Goal: Information Seeking & Learning: Learn about a topic

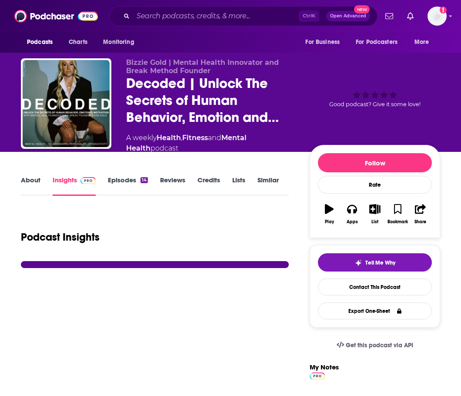
click at [120, 179] on link "Episodes 14" at bounding box center [128, 186] width 40 height 20
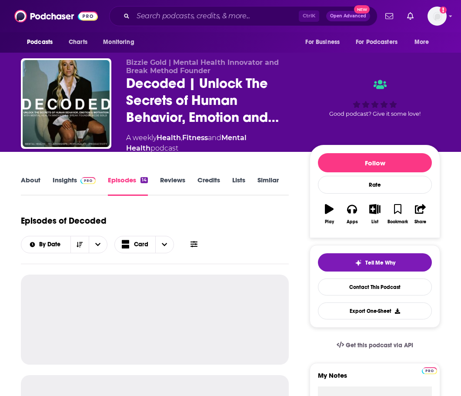
click at [82, 178] on img at bounding box center [88, 180] width 15 height 7
